Goal: Information Seeking & Learning: Learn about a topic

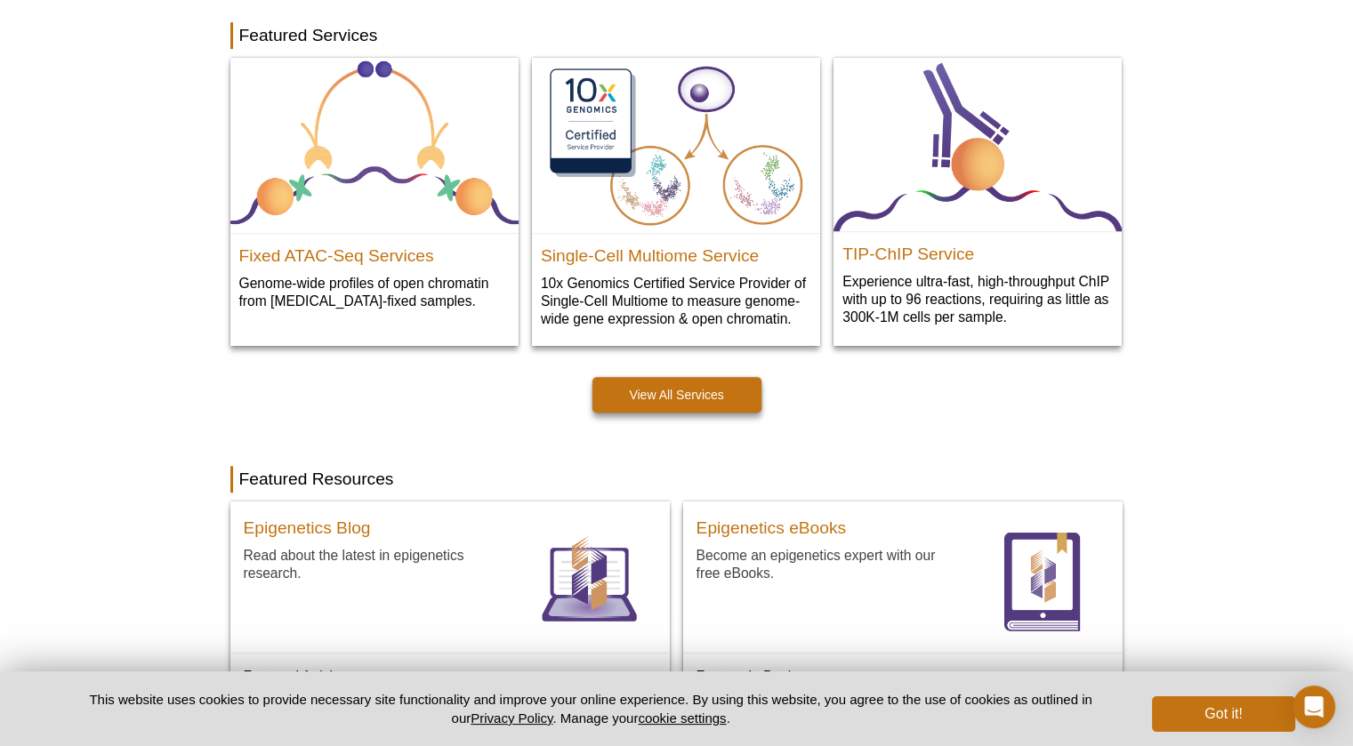
scroll to position [774, 0]
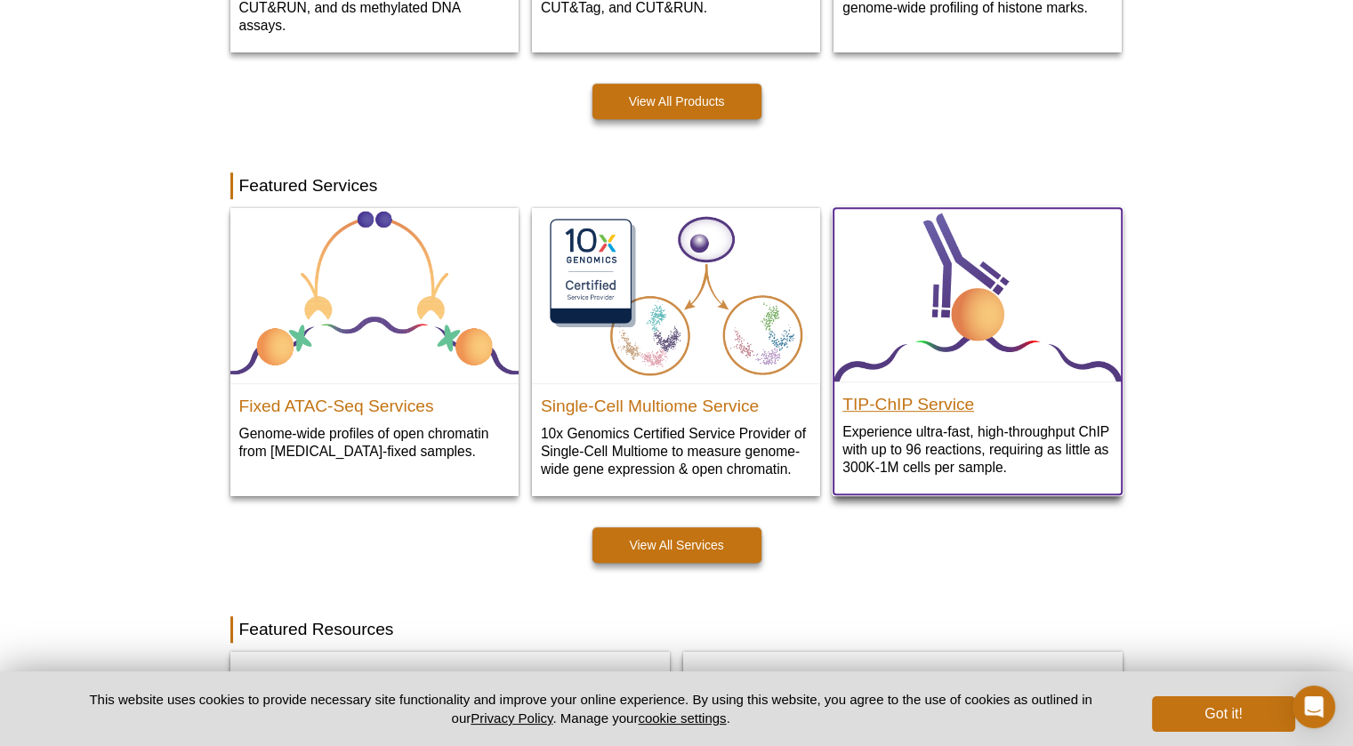
click at [934, 398] on h2 "TIP-ChIP Service" at bounding box center [977, 400] width 270 height 27
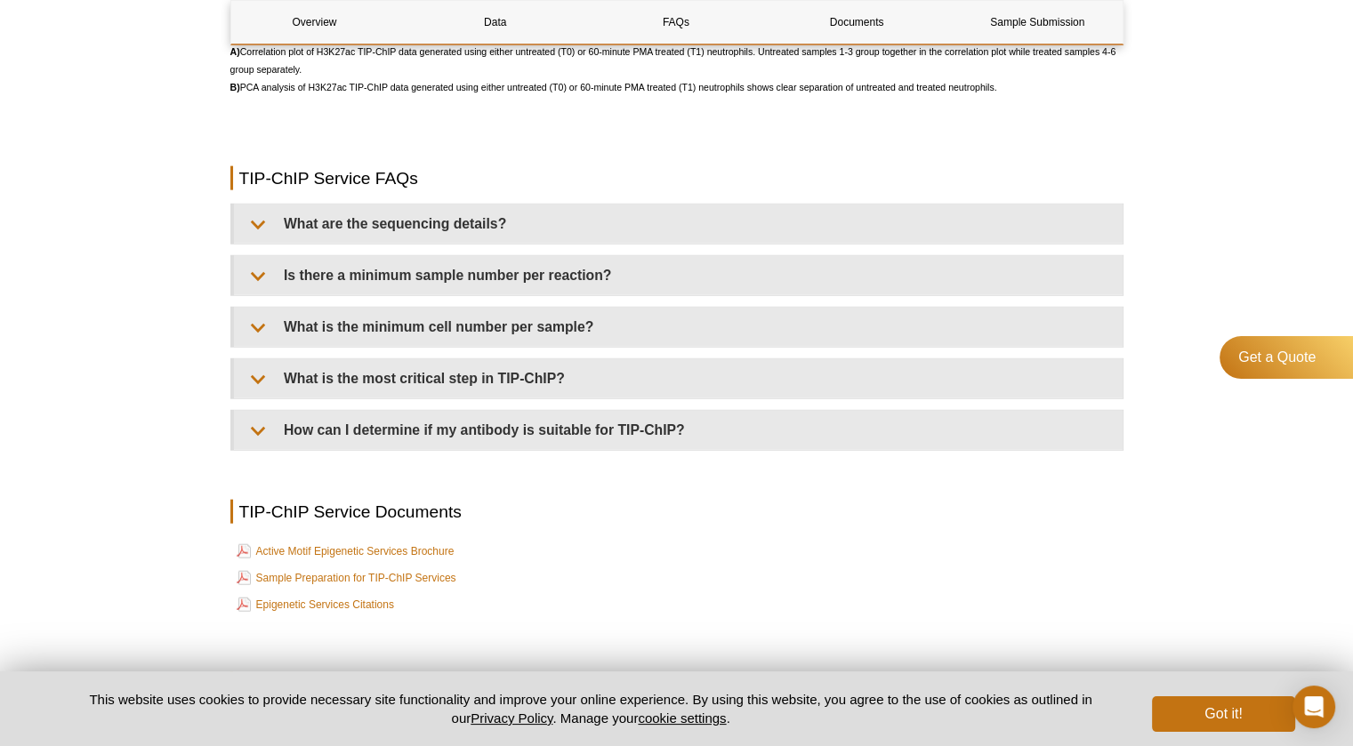
scroll to position [4092, 0]
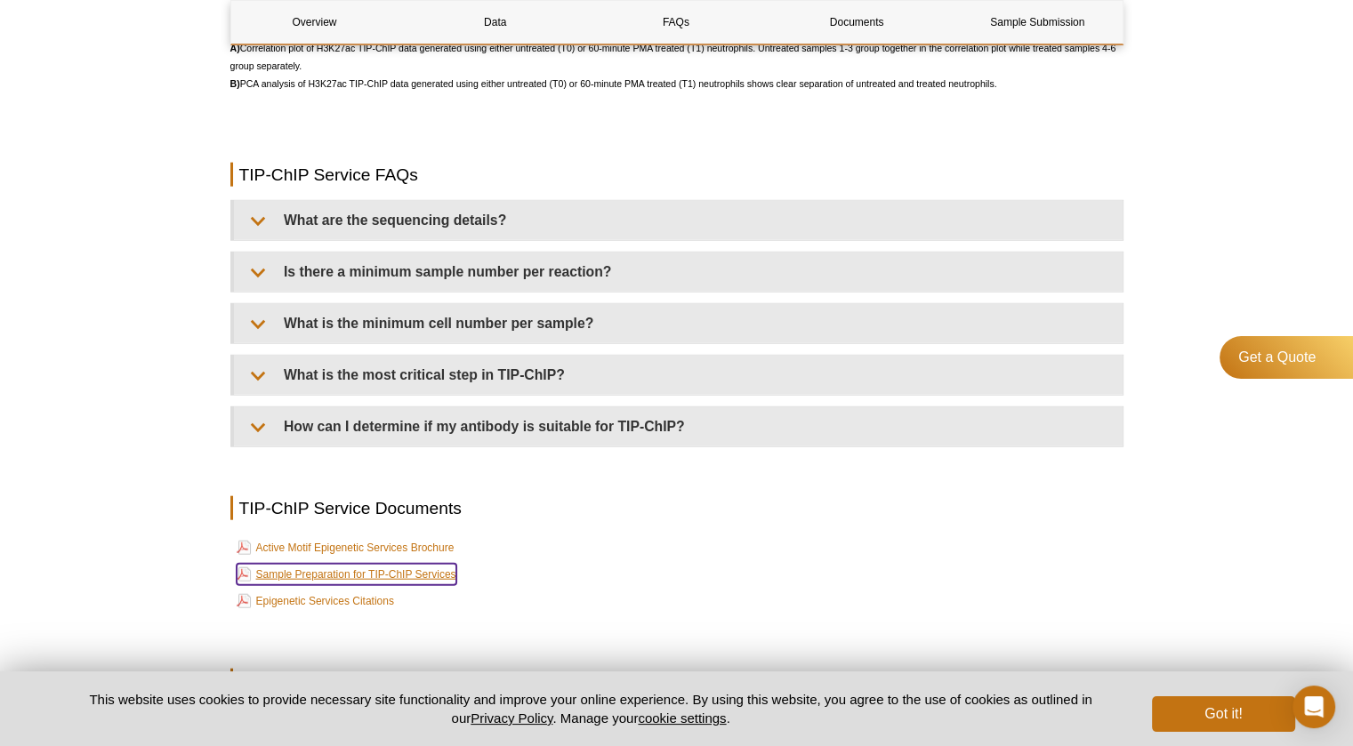
click at [402, 582] on link "Sample Preparation for TIP-ChIP Services" at bounding box center [347, 574] width 220 height 21
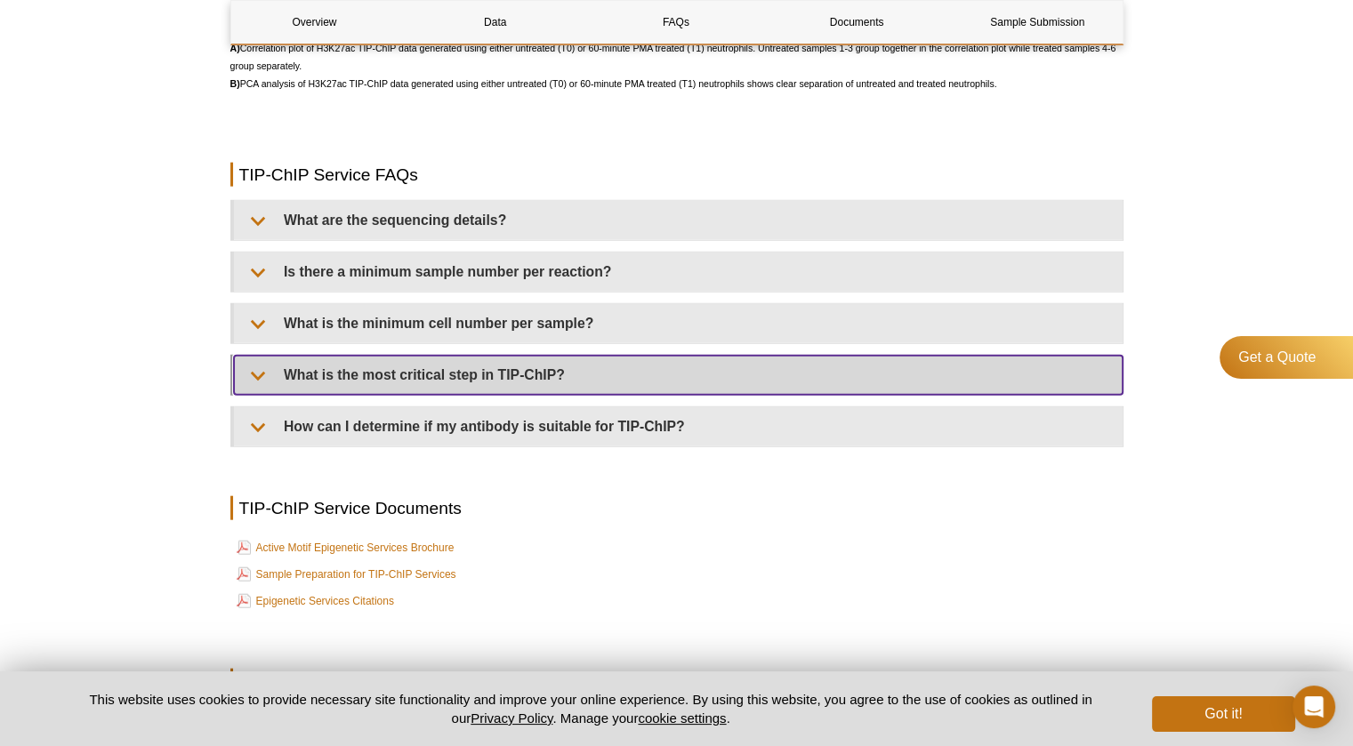
click at [542, 383] on summary "What is the most critical step in TIP-ChIP?" at bounding box center [678, 375] width 889 height 39
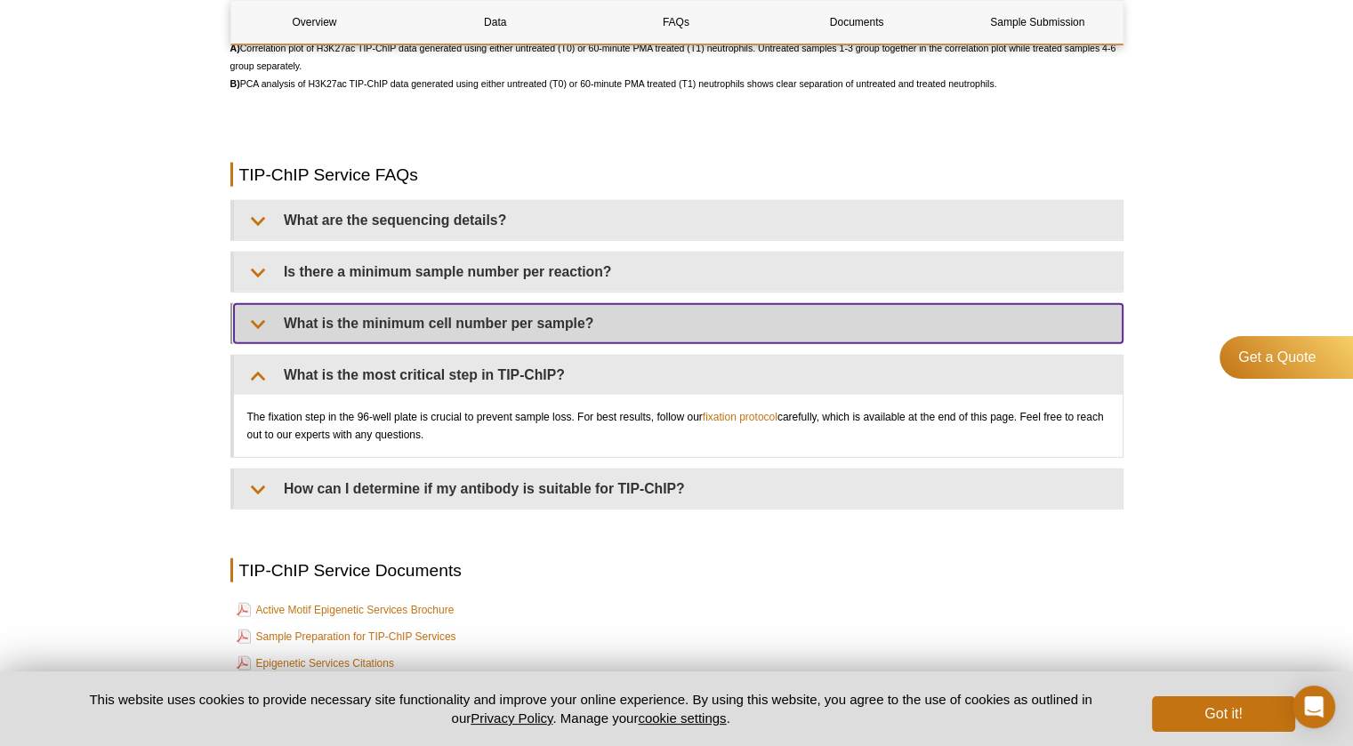
click at [534, 335] on summary "What is the minimum cell number per sample?" at bounding box center [678, 323] width 889 height 39
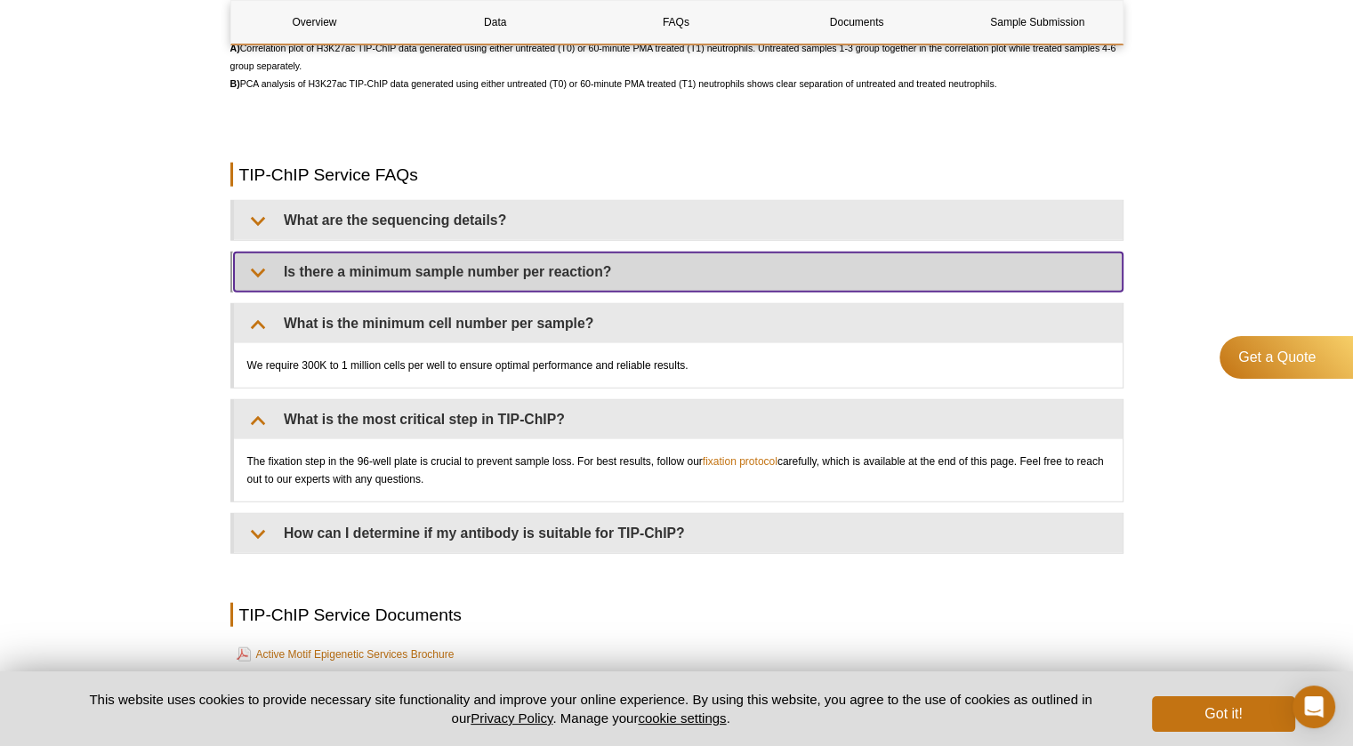
click at [440, 289] on summary "Is there a minimum sample number per reaction?" at bounding box center [678, 272] width 889 height 39
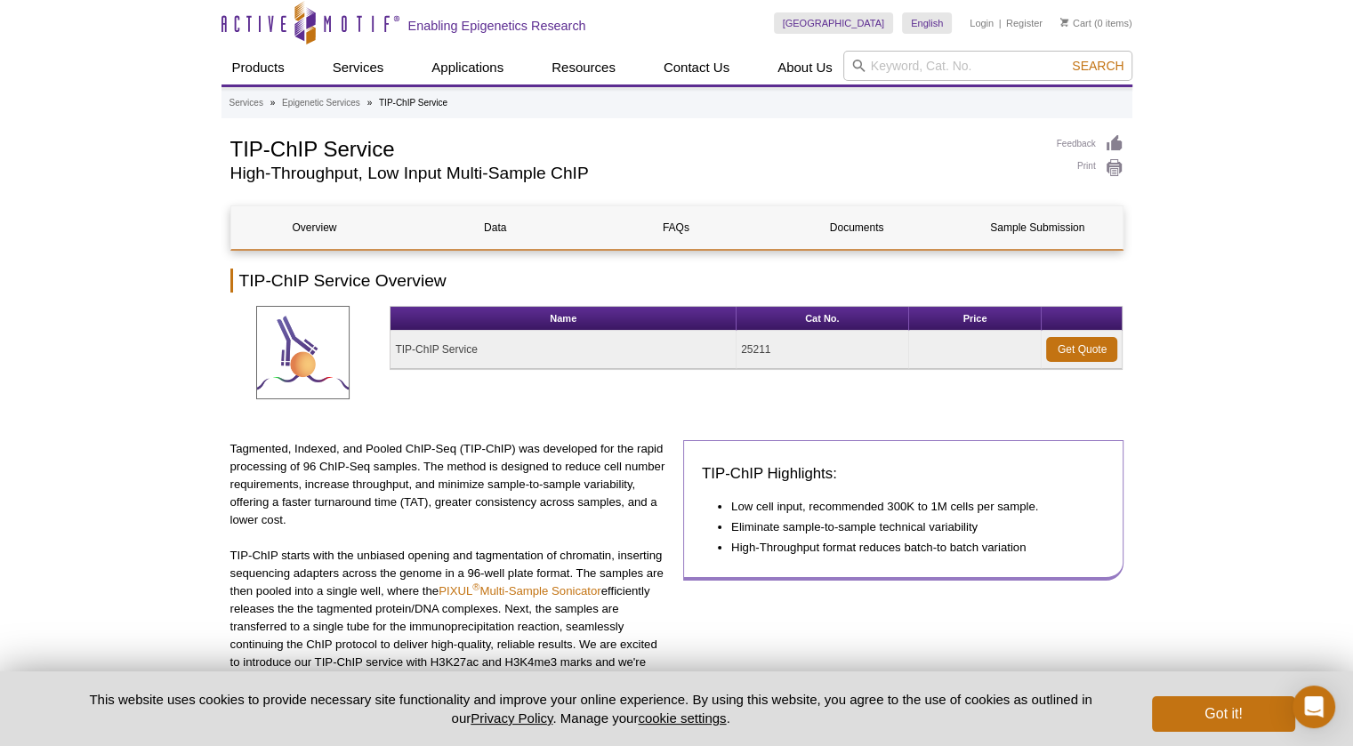
scroll to position [0, 0]
